Goal: Check status: Check status

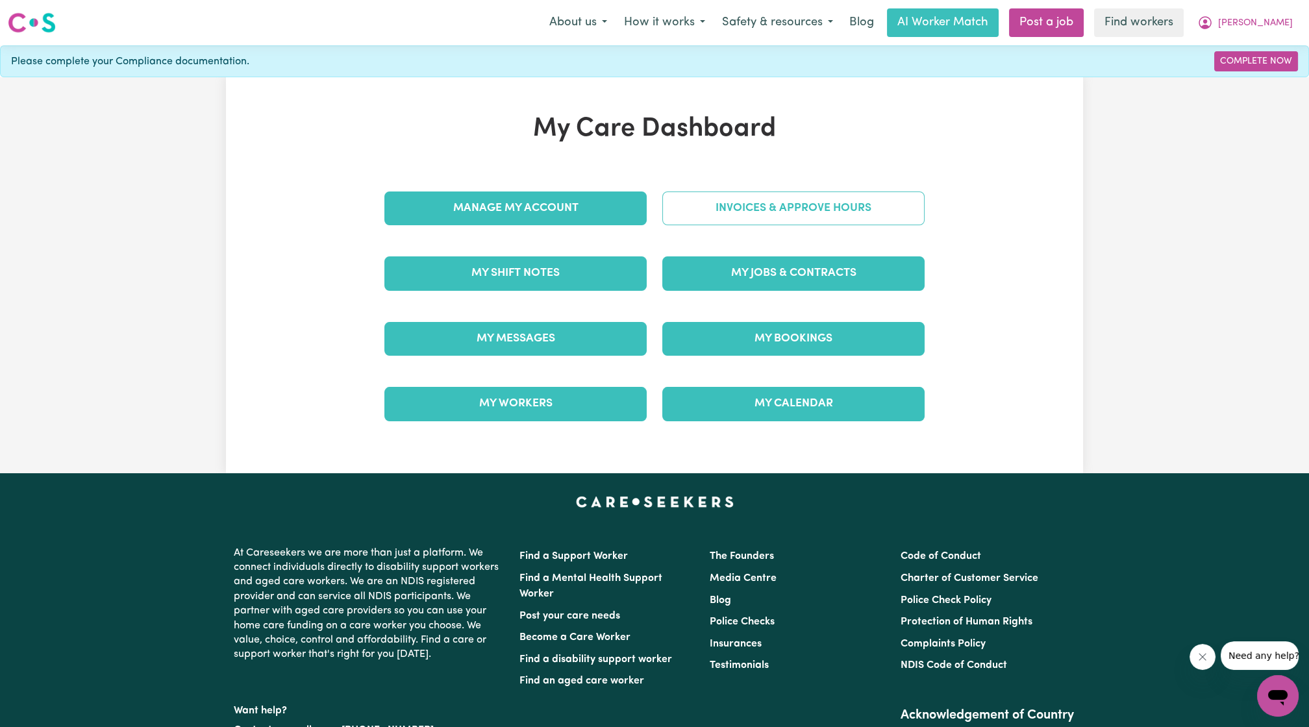
click at [835, 208] on link "Invoices & Approve Hours" at bounding box center [793, 209] width 262 height 34
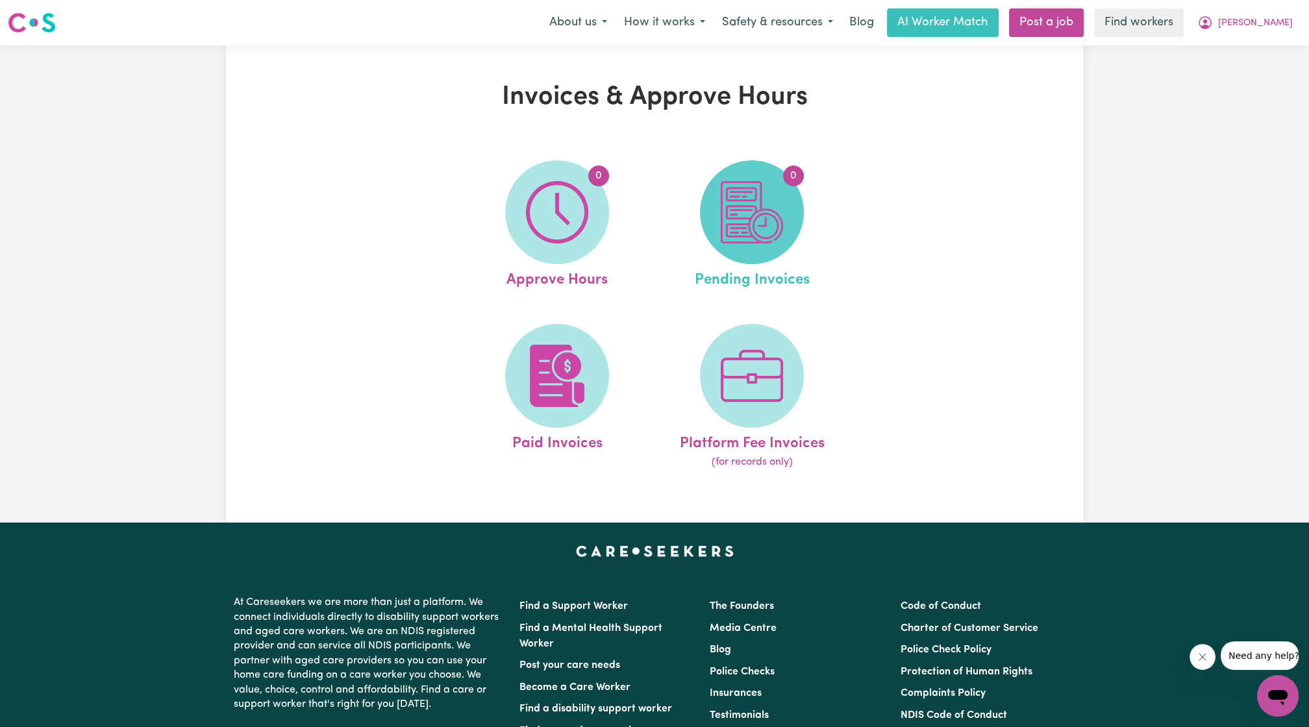
click at [781, 219] on img at bounding box center [752, 212] width 62 height 62
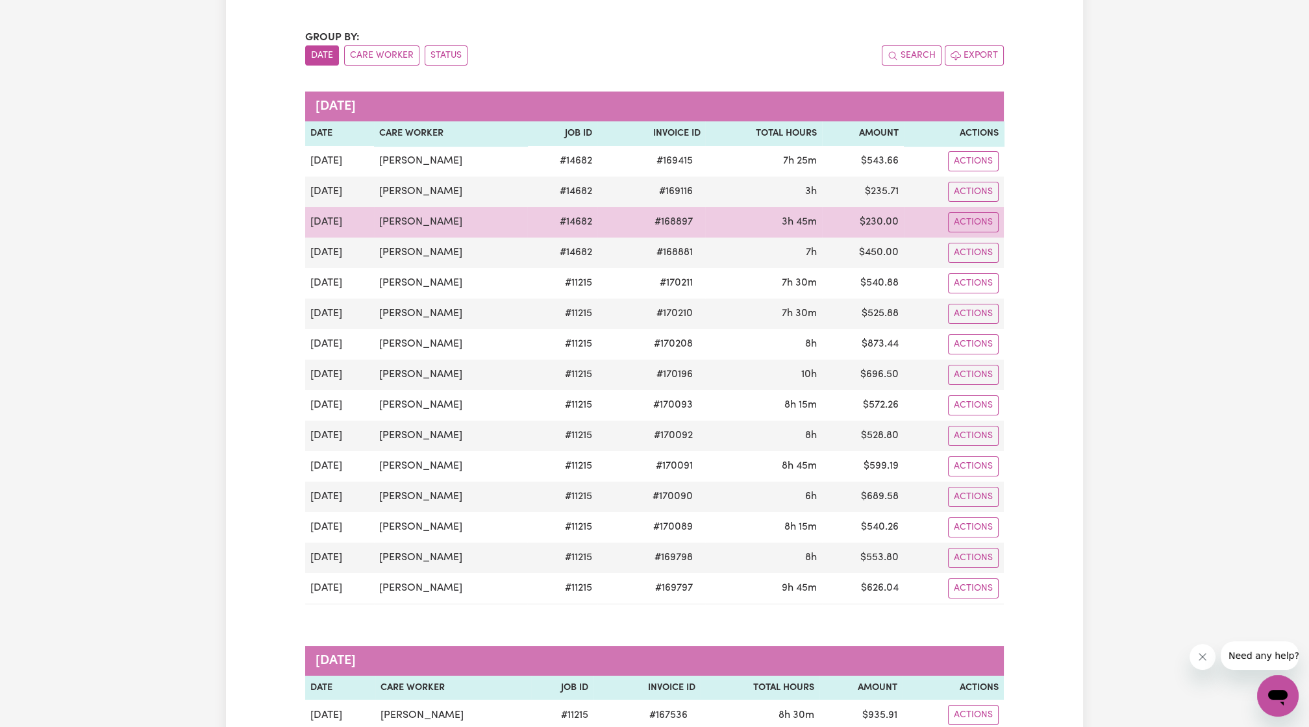
scroll to position [88, 0]
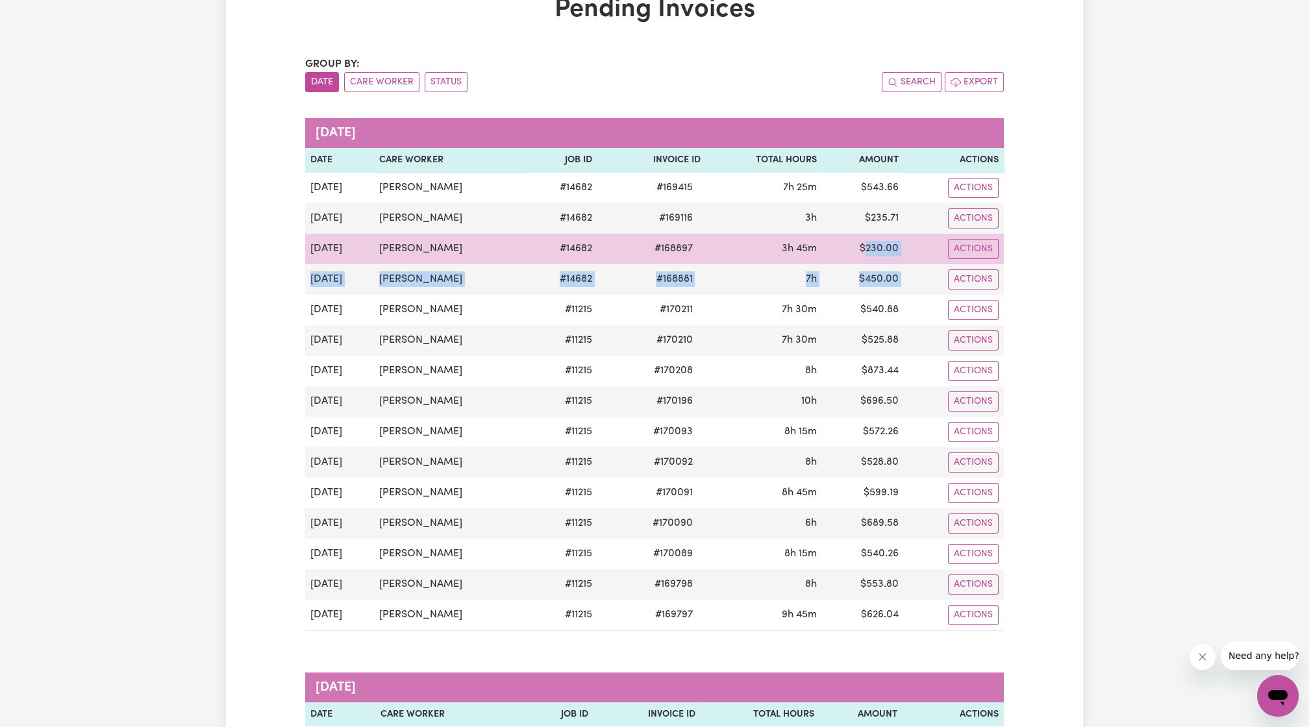
drag, startPoint x: 908, startPoint y: 277, endPoint x: 868, endPoint y: 254, distance: 47.1
click at [868, 254] on tbody "[DATE] [PERSON_NAME] # 14682 # 169415 7h 25m $ 543.66 Actions [DATE] [PERSON_NA…" at bounding box center [654, 402] width 699 height 458
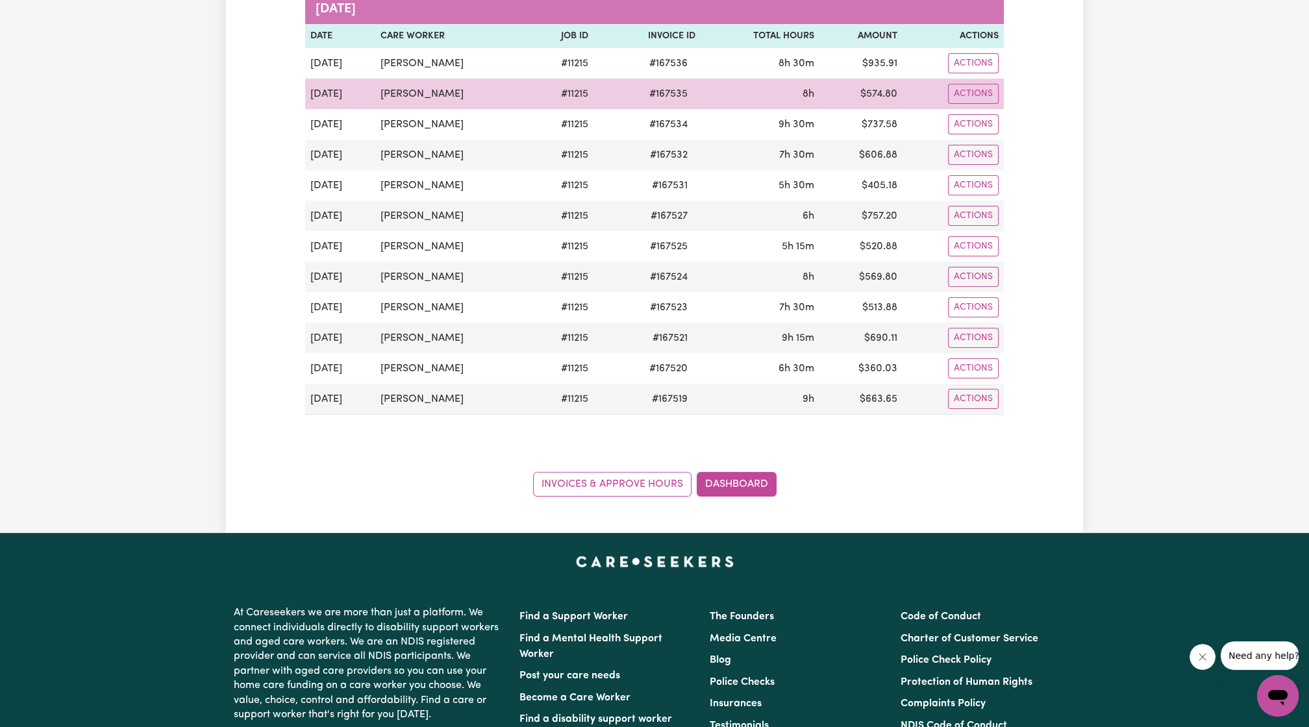
scroll to position [766, 0]
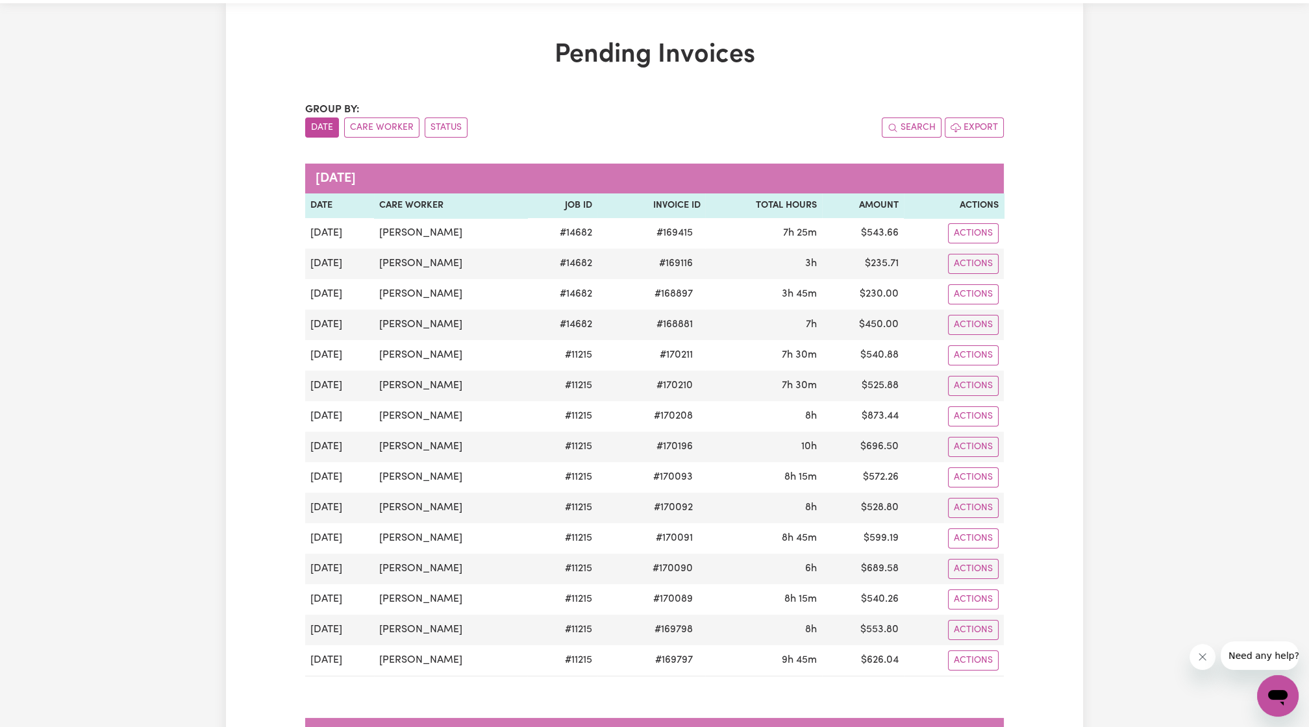
scroll to position [43, 0]
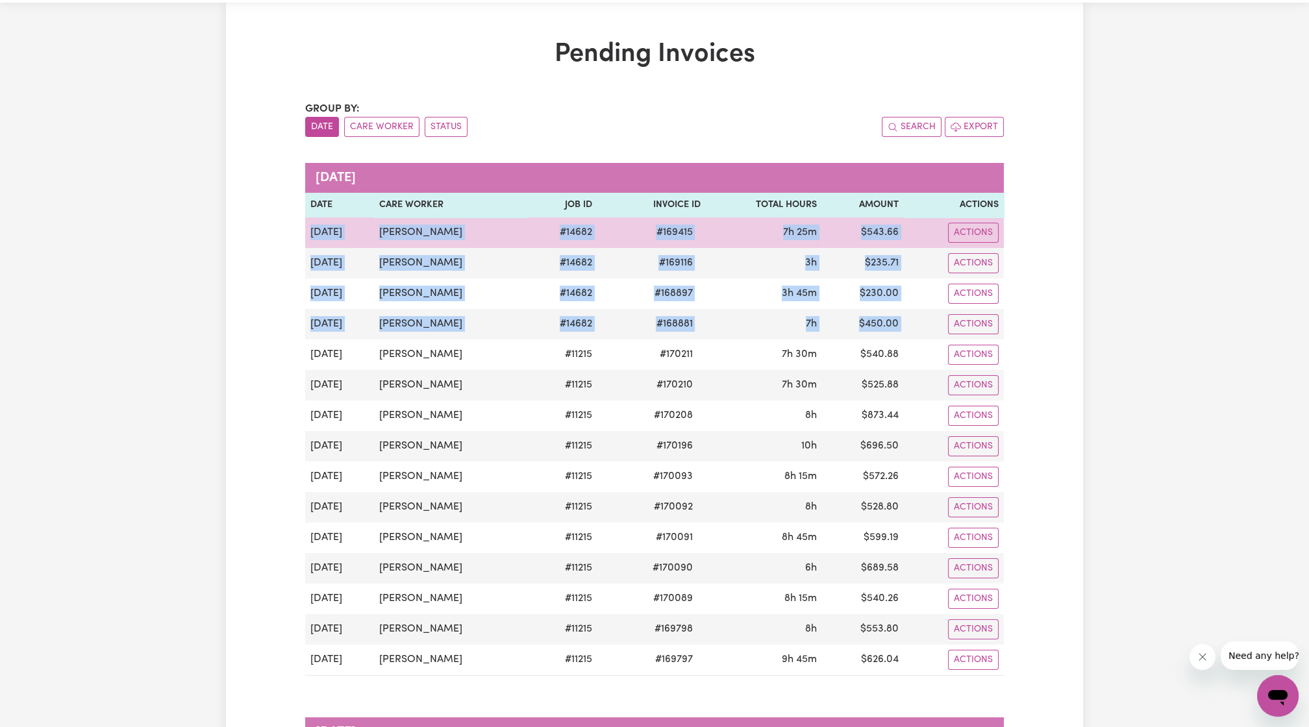
drag, startPoint x: 903, startPoint y: 316, endPoint x: 307, endPoint y: 244, distance: 600.5
click at [307, 244] on tbody "[DATE] [PERSON_NAME] # 14682 # 169415 7h 25m $ 543.66 Actions [DATE] [PERSON_NA…" at bounding box center [654, 447] width 699 height 458
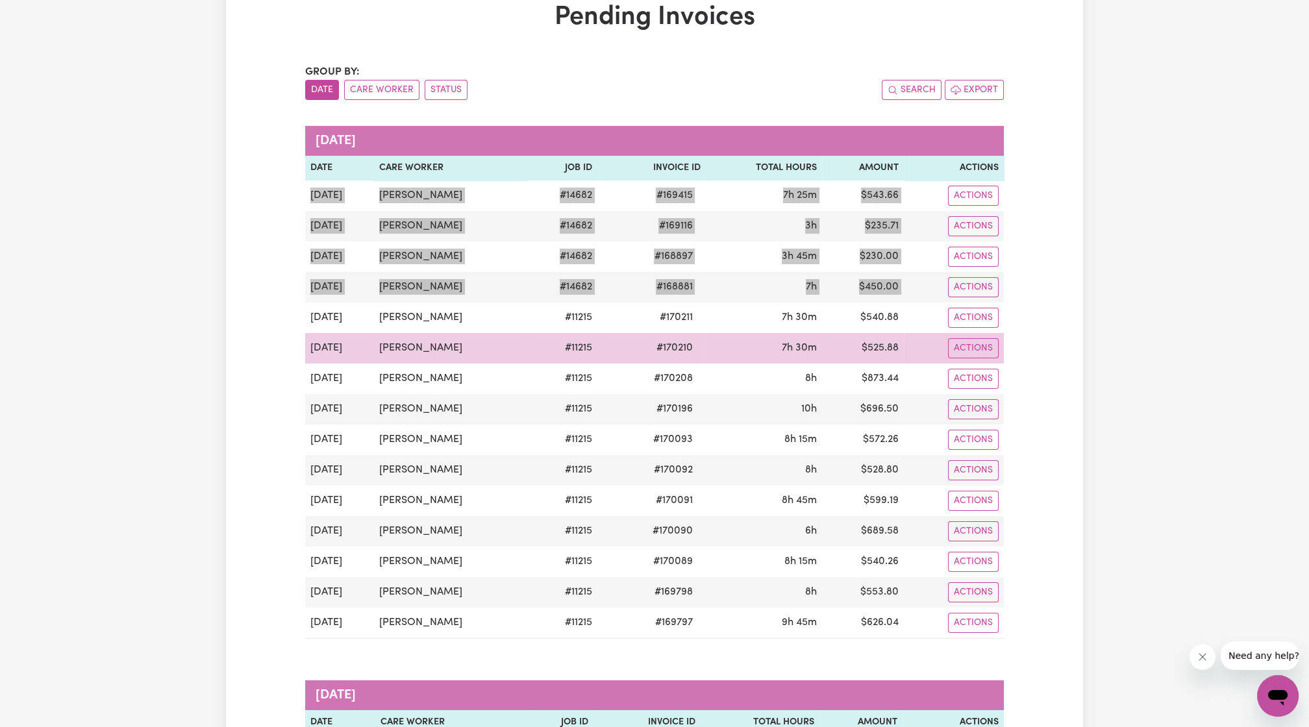
scroll to position [74, 0]
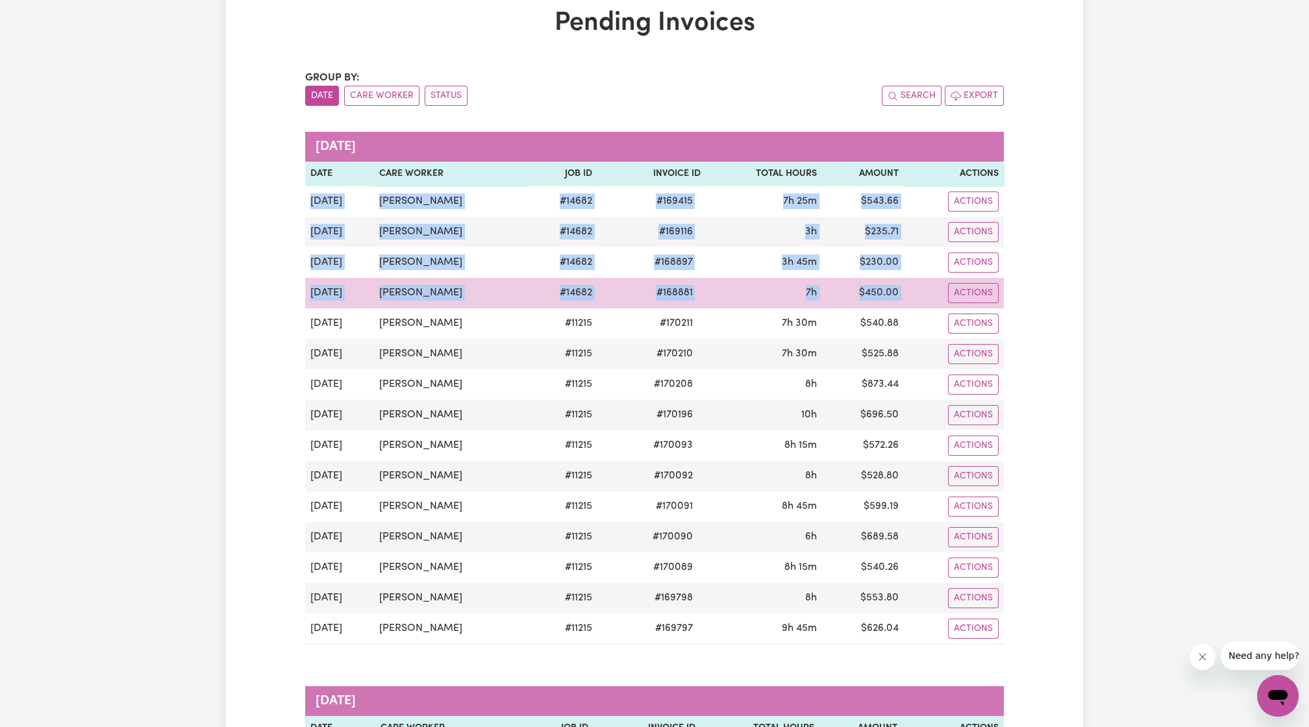
click at [911, 296] on div "Actions" at bounding box center [954, 293] width 90 height 20
